Goal: Find contact information: Find contact information

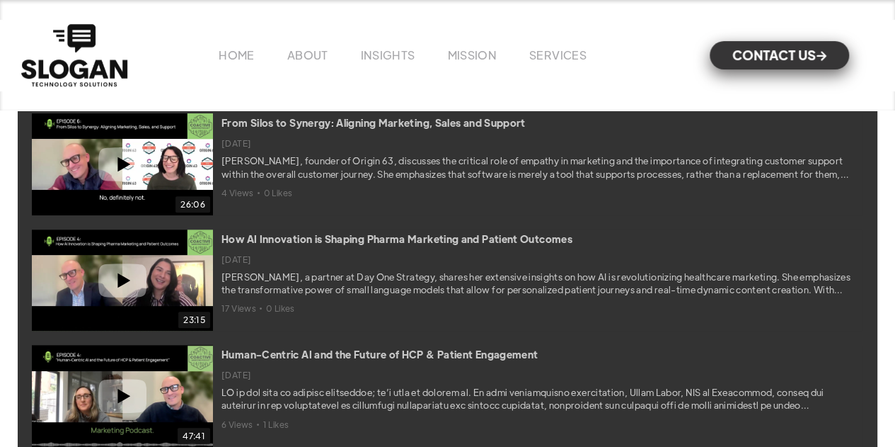
scroll to position [5404, 0]
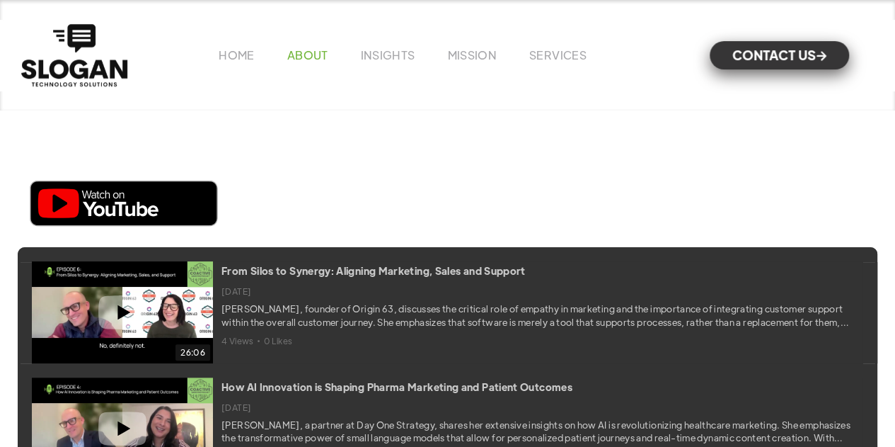
click at [302, 52] on link "ABOUT" at bounding box center [307, 54] width 41 height 15
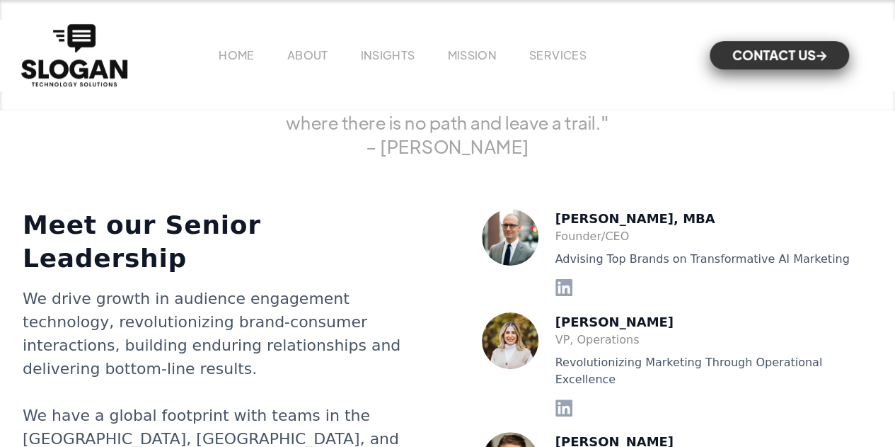
scroll to position [2690, 0]
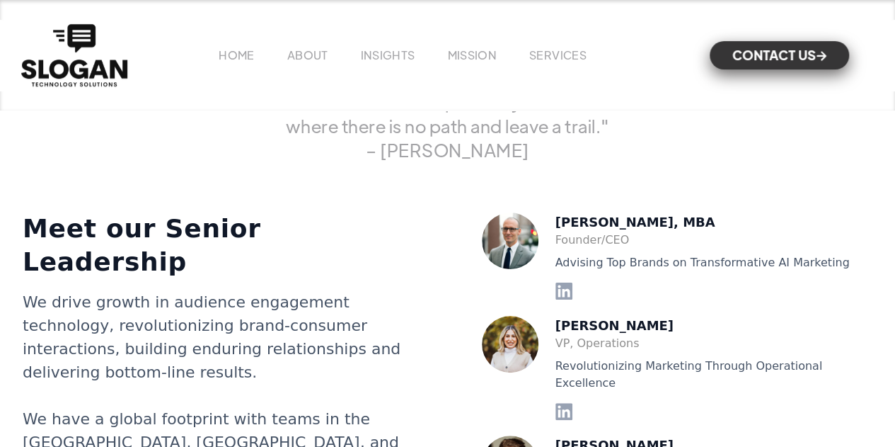
click at [593, 212] on div "[PERSON_NAME], MBA" at bounding box center [715, 221] width 318 height 19
click at [512, 212] on img at bounding box center [510, 240] width 57 height 57
click at [565, 282] on icon at bounding box center [564, 290] width 17 height 17
